Goal: Task Accomplishment & Management: Complete application form

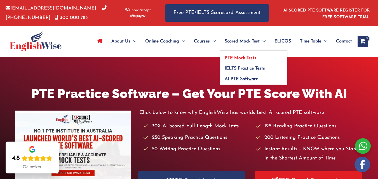
click at [228, 56] on span "PTE Mock Tests" at bounding box center [241, 58] width 32 height 4
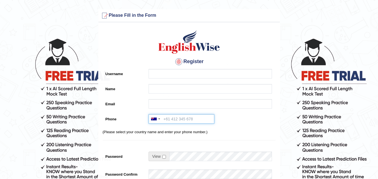
click at [178, 124] on input "Phone" at bounding box center [182, 119] width 66 height 10
